Goal: Find specific fact: Find specific page/section

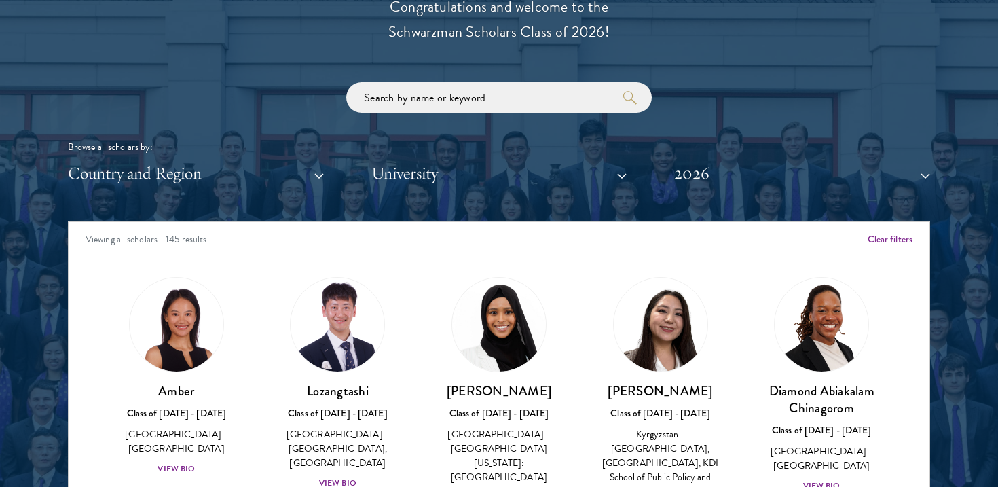
scroll to position [16, 0]
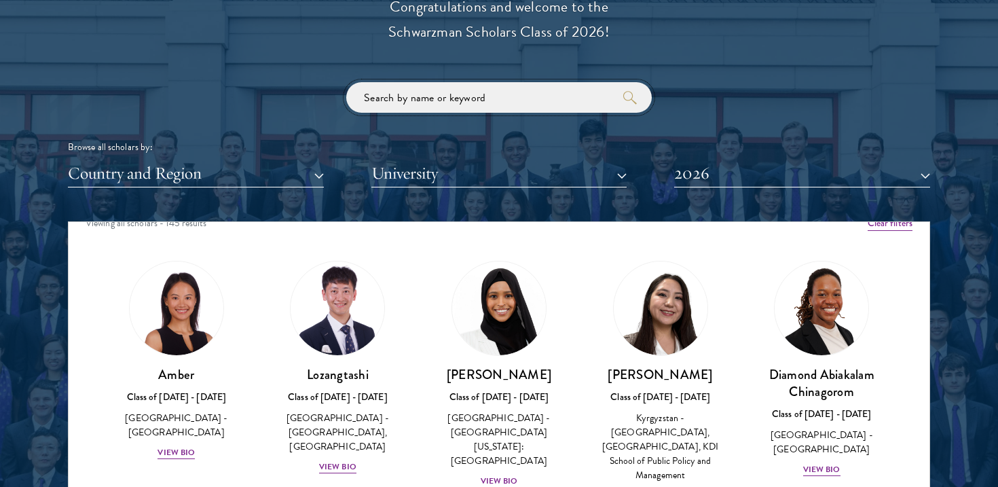
click at [414, 105] on input "search" at bounding box center [499, 97] width 306 height 31
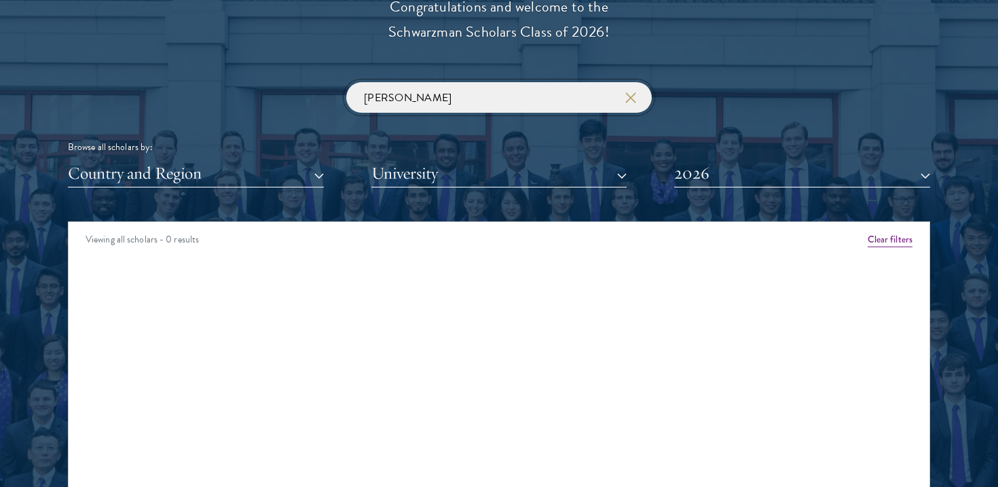
type input "[PERSON_NAME]"
click at [816, 185] on button "2026" at bounding box center [802, 174] width 256 height 28
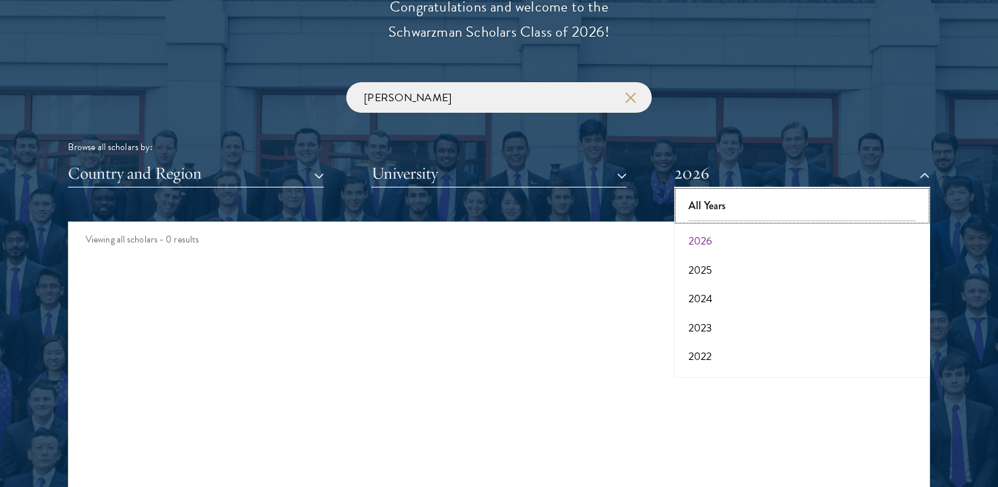
click at [729, 208] on button "All Years" at bounding box center [802, 206] width 248 height 29
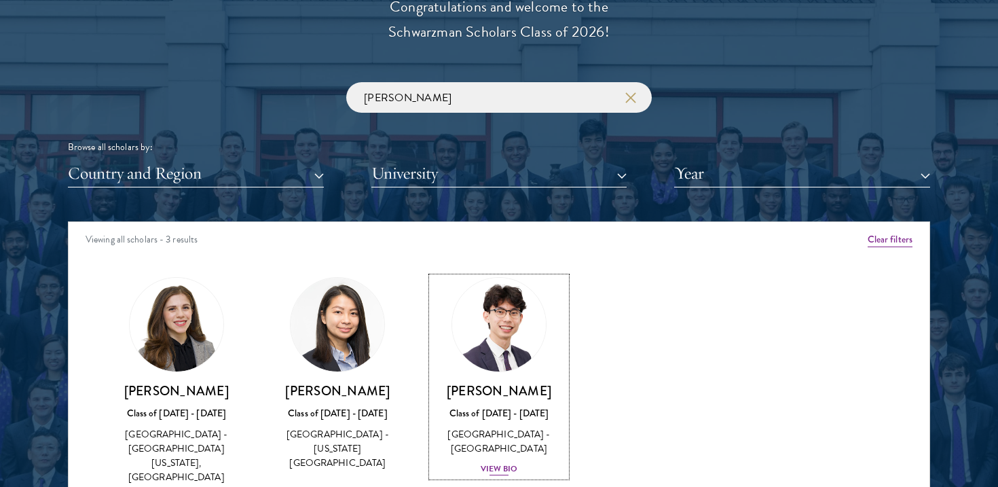
click at [515, 397] on h3 "[PERSON_NAME]" at bounding box center [499, 390] width 134 height 17
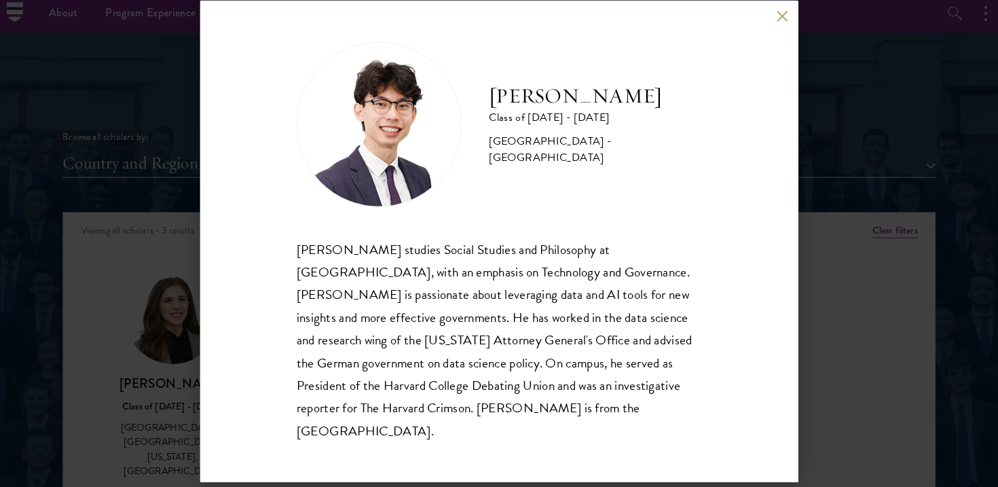
scroll to position [1588, 0]
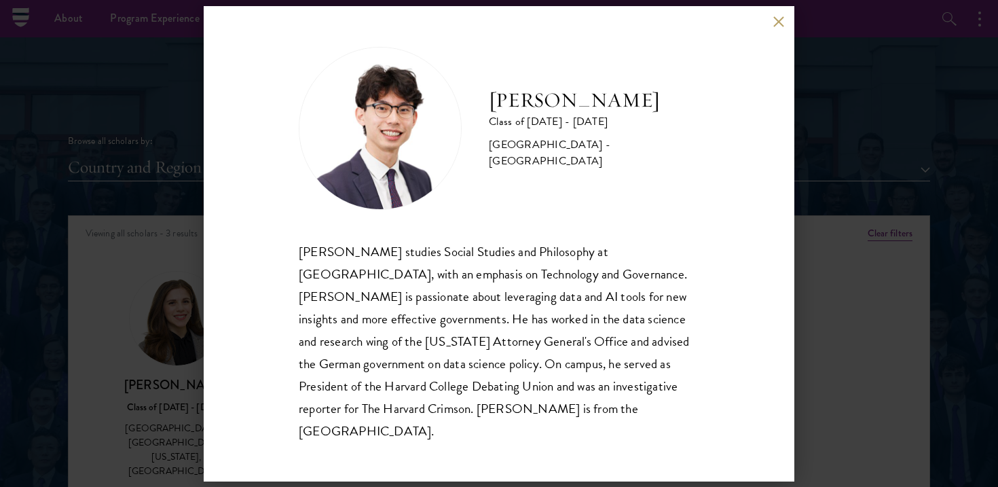
click at [133, 235] on div "[PERSON_NAME] Class of [DATE] - [DATE] [GEOGRAPHIC_DATA] - [GEOGRAPHIC_DATA] [P…" at bounding box center [499, 243] width 998 height 487
